Goal: Task Accomplishment & Management: Manage account settings

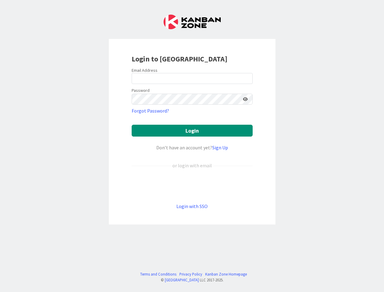
click at [192, 146] on div "Don’t have an account yet? Sign Up" at bounding box center [192, 147] width 121 height 7
click at [246, 99] on icon at bounding box center [245, 99] width 5 height 4
click at [192, 131] on button "Login" at bounding box center [192, 131] width 121 height 12
